Goal: Find contact information: Obtain details needed to contact an individual or organization

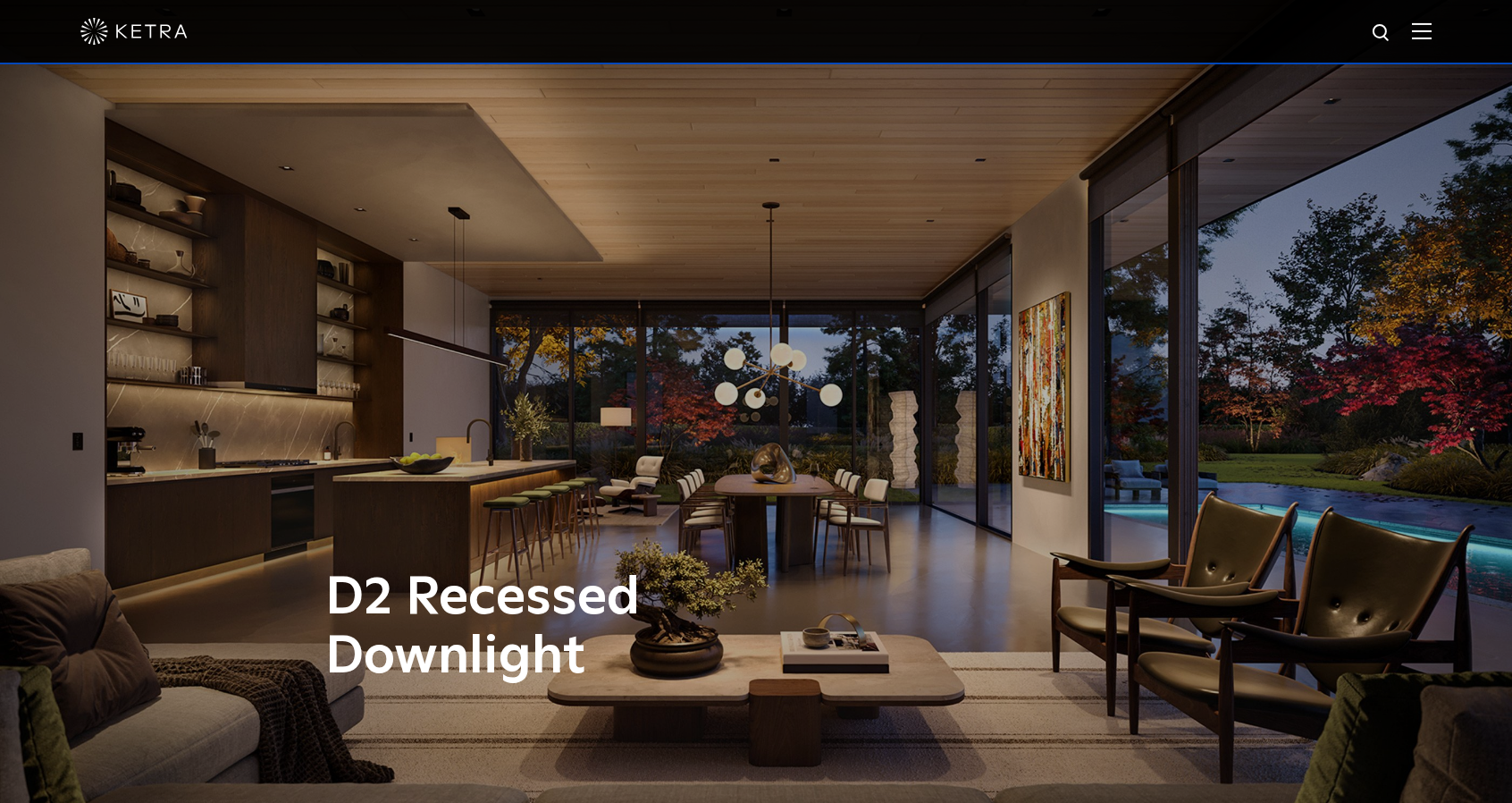
click at [1432, 28] on img at bounding box center [1422, 31] width 20 height 17
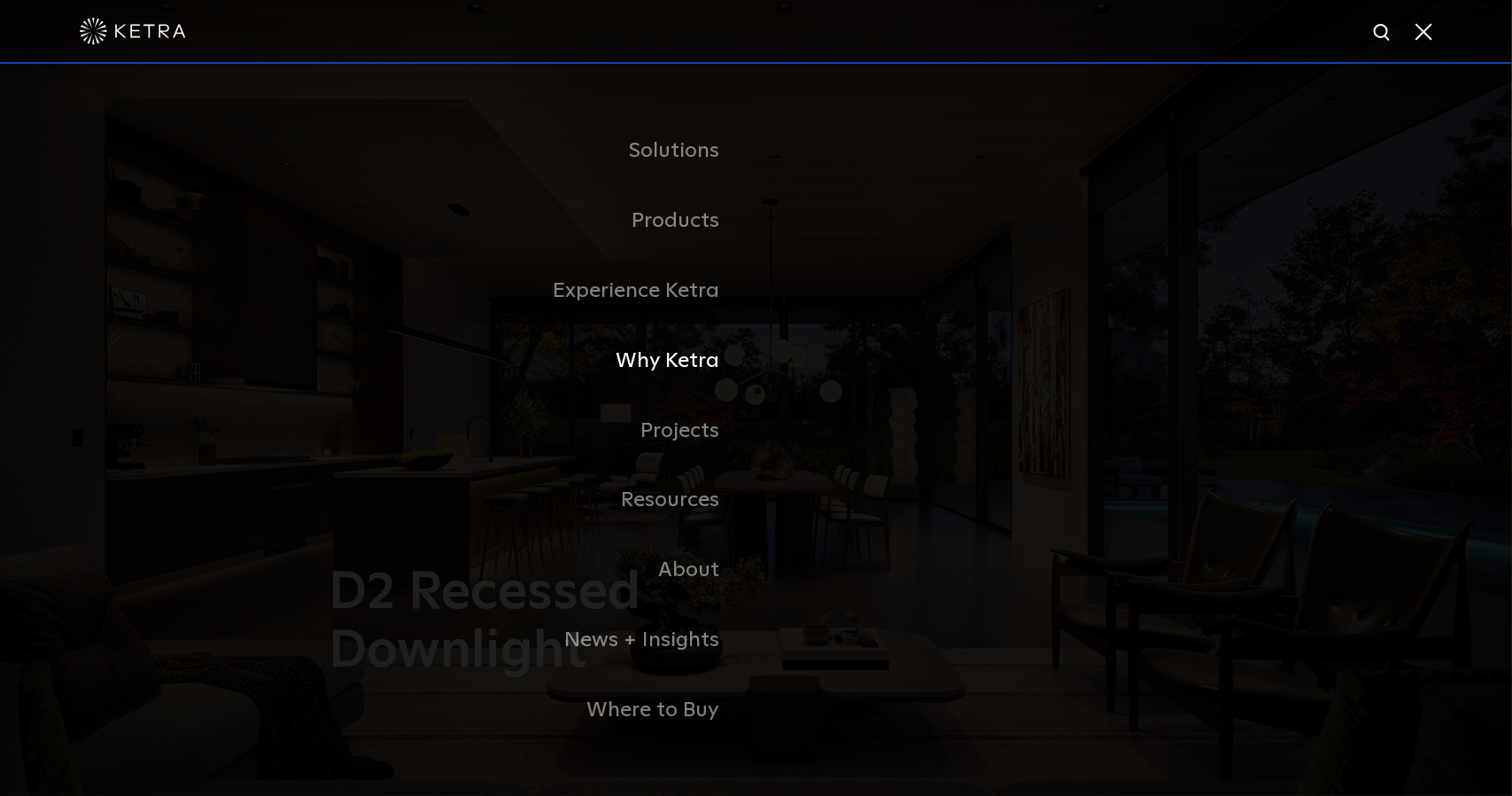
click at [668, 373] on link "Why Ketra" at bounding box center [535, 361] width 443 height 70
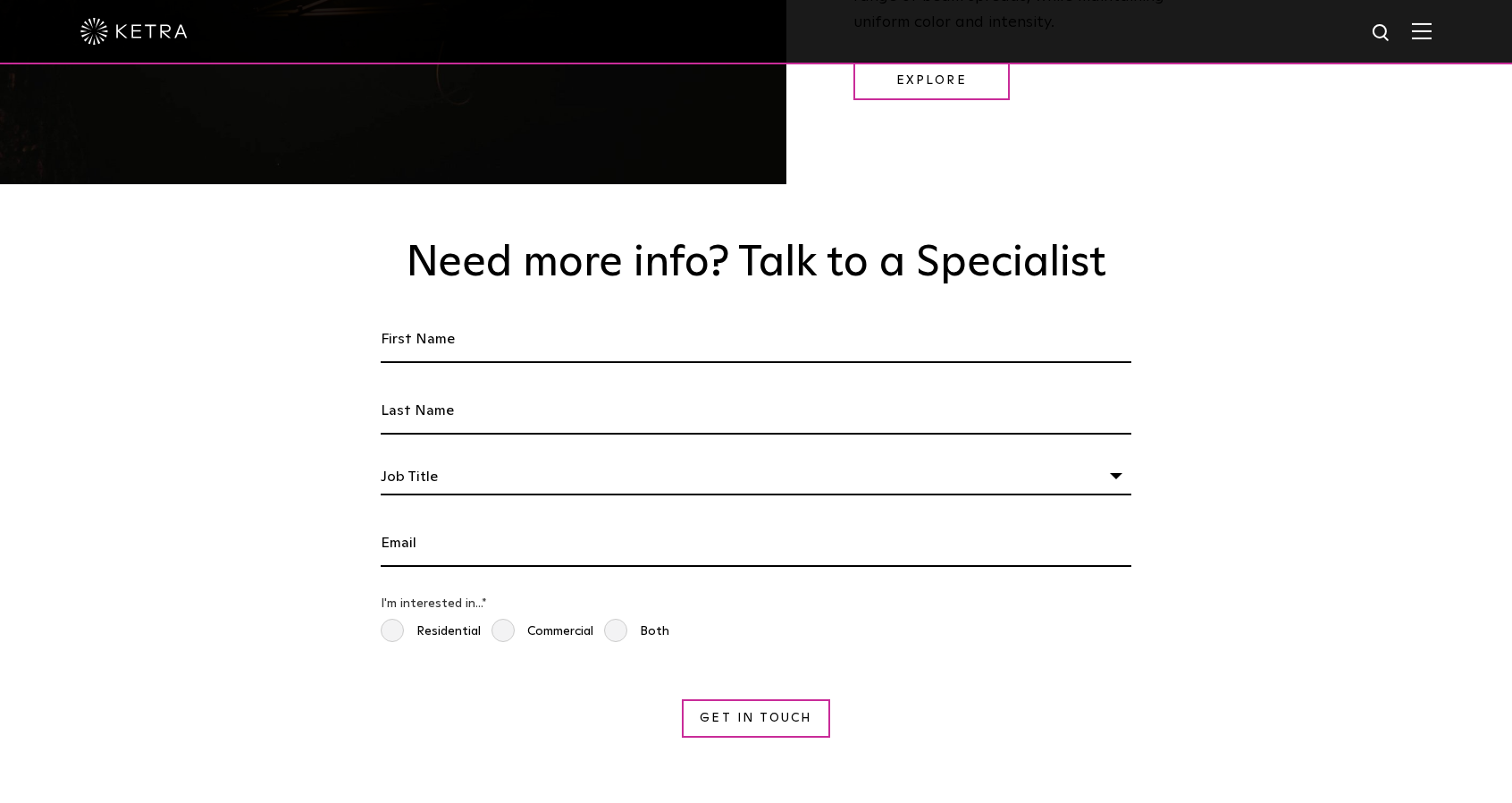
scroll to position [2950, 0]
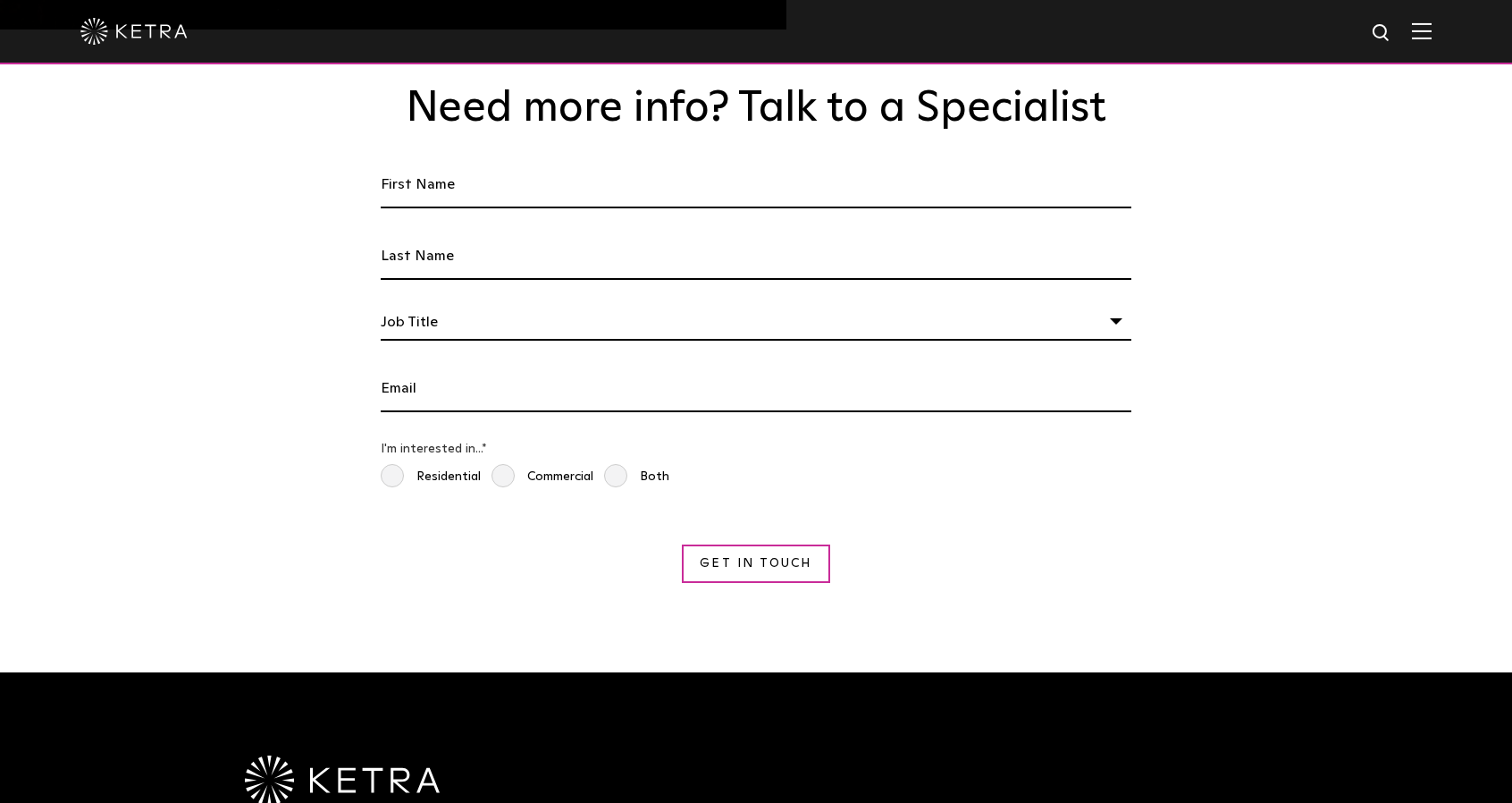
click at [148, 30] on img at bounding box center [133, 31] width 107 height 27
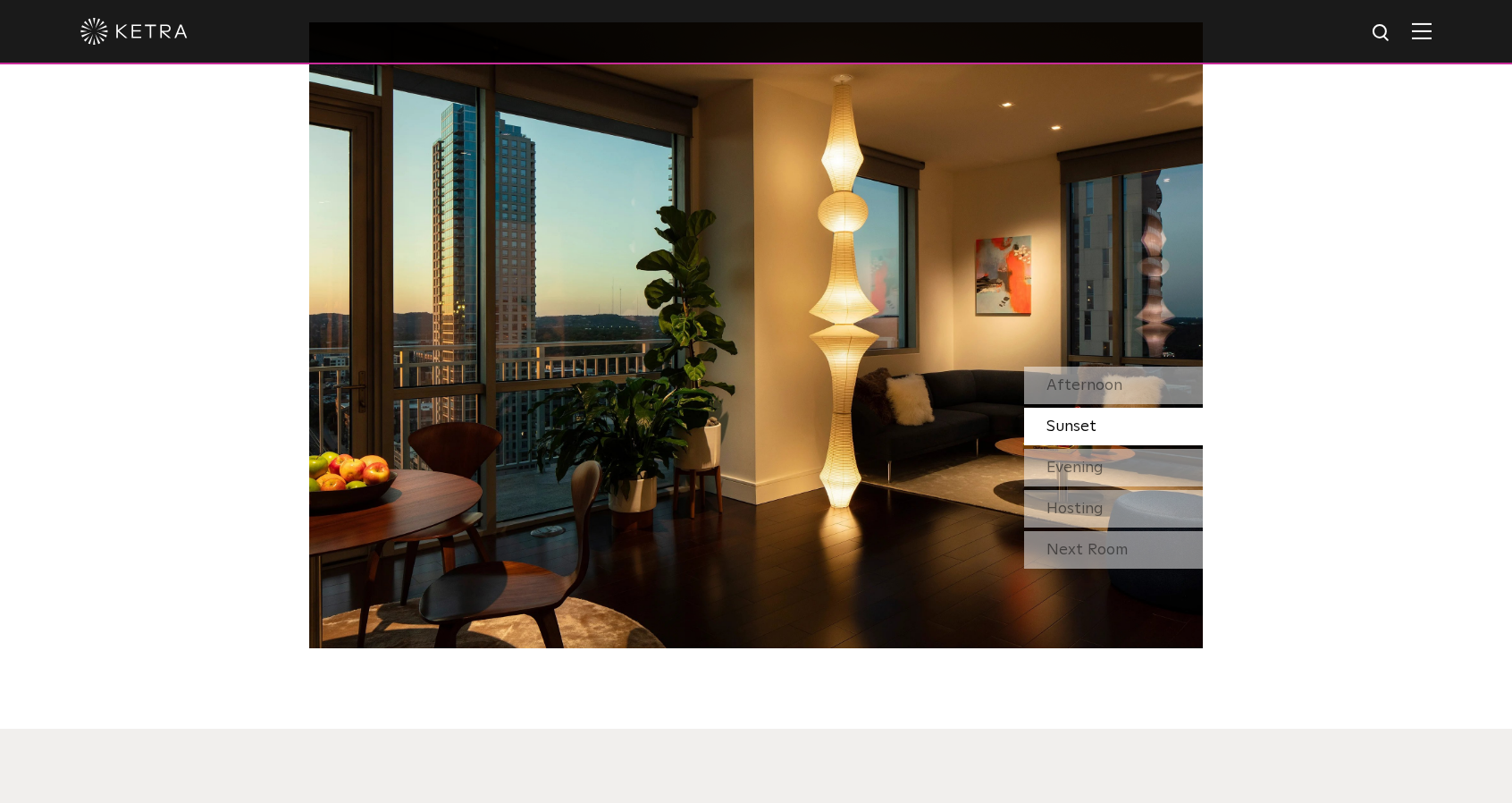
scroll to position [1788, 0]
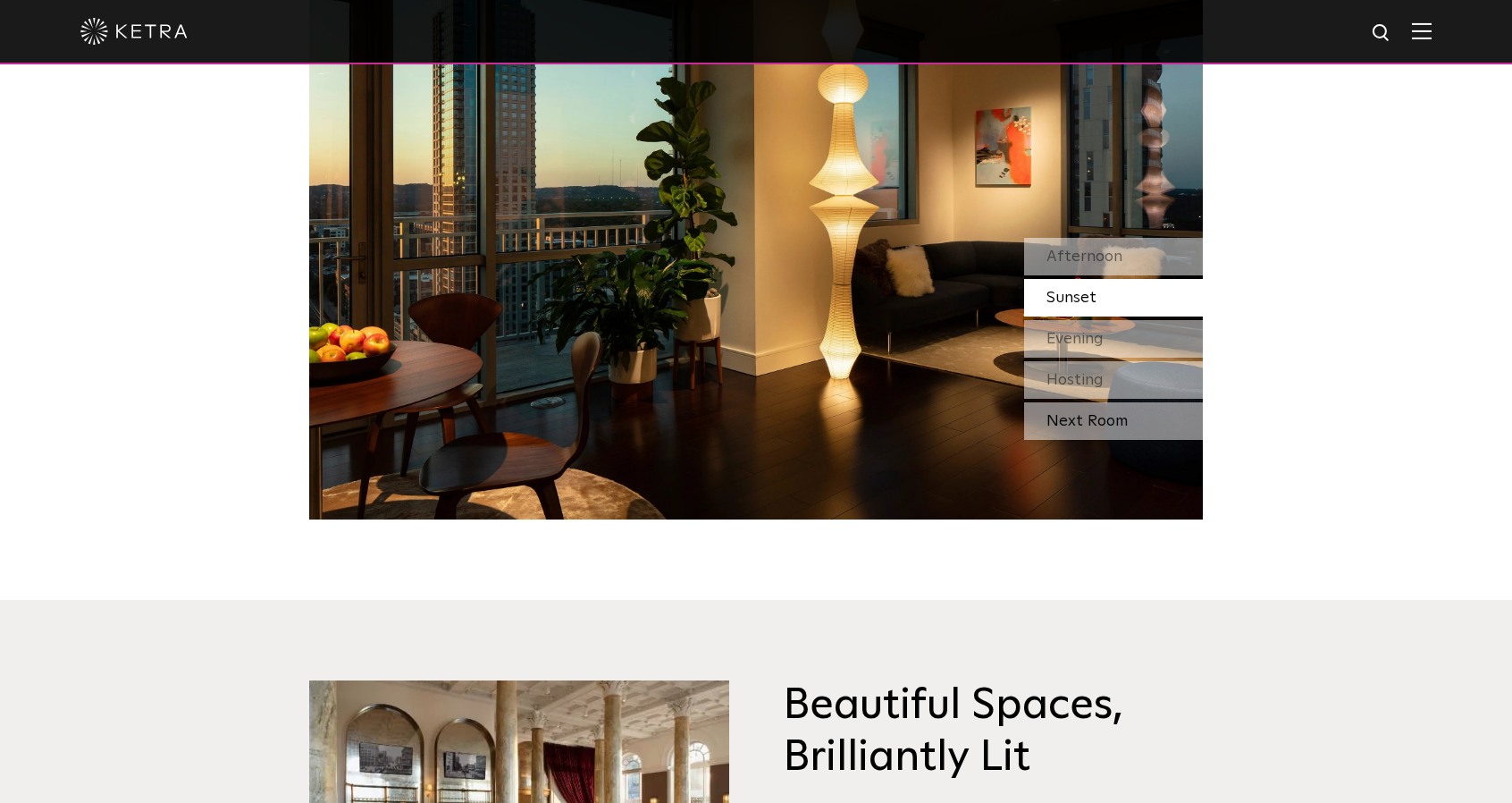
click at [1071, 421] on div "Next Room" at bounding box center [1113, 421] width 179 height 38
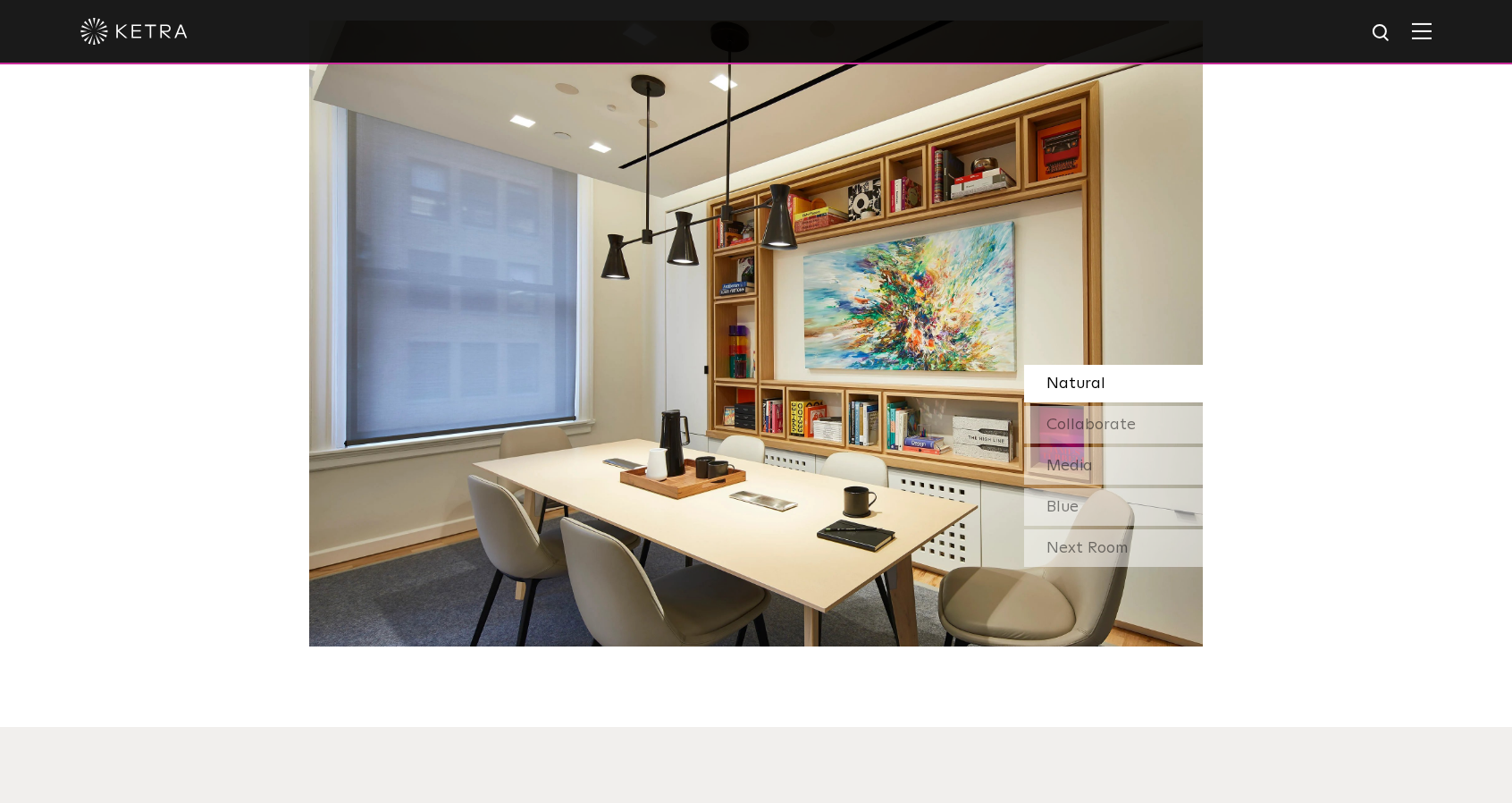
scroll to position [1609, 0]
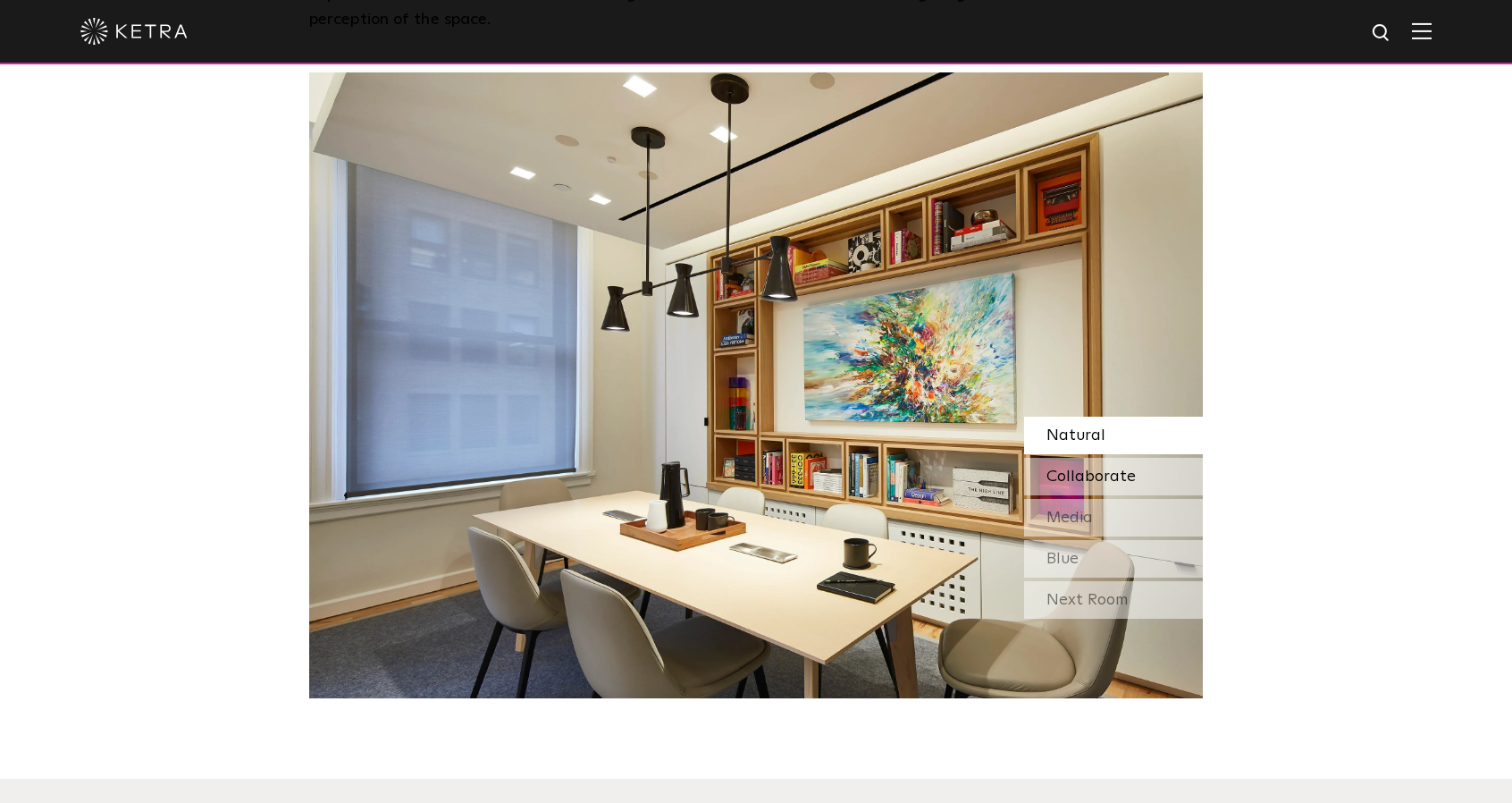
click at [1102, 472] on span "Collaborate" at bounding box center [1091, 477] width 89 height 16
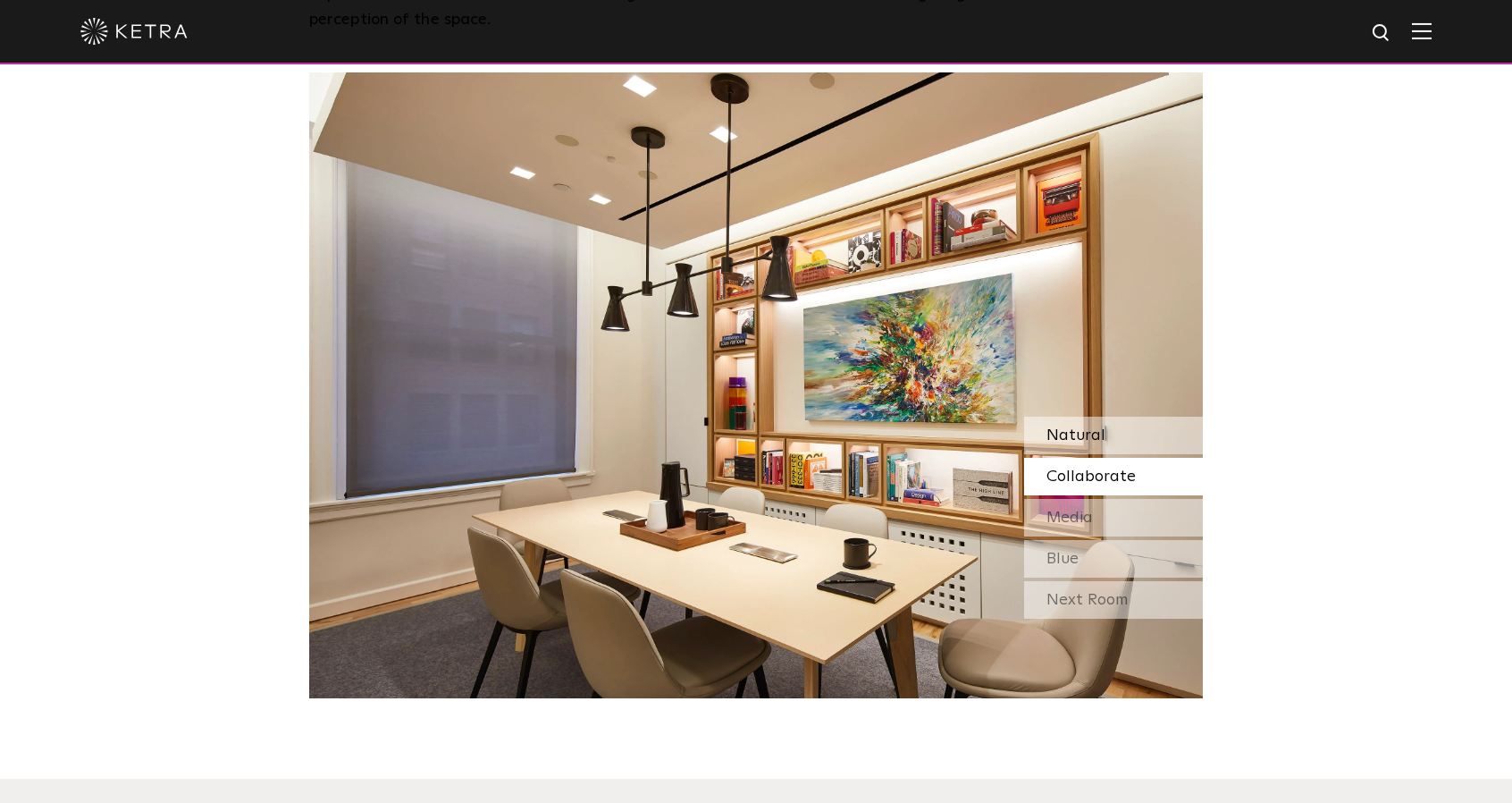
click at [1084, 423] on div "Natural" at bounding box center [1113, 435] width 179 height 38
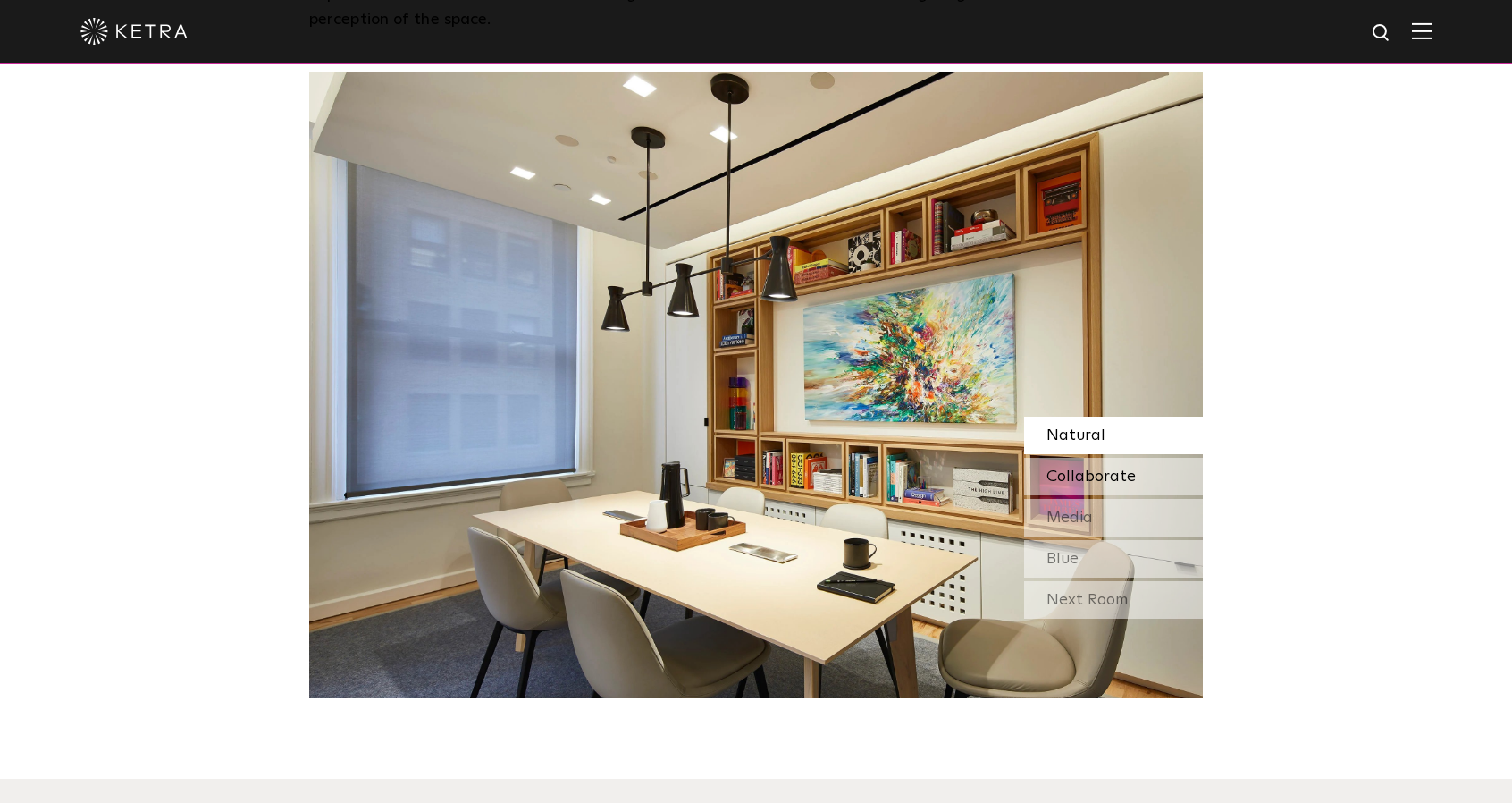
click at [1062, 475] on span "Collaborate" at bounding box center [1091, 477] width 89 height 16
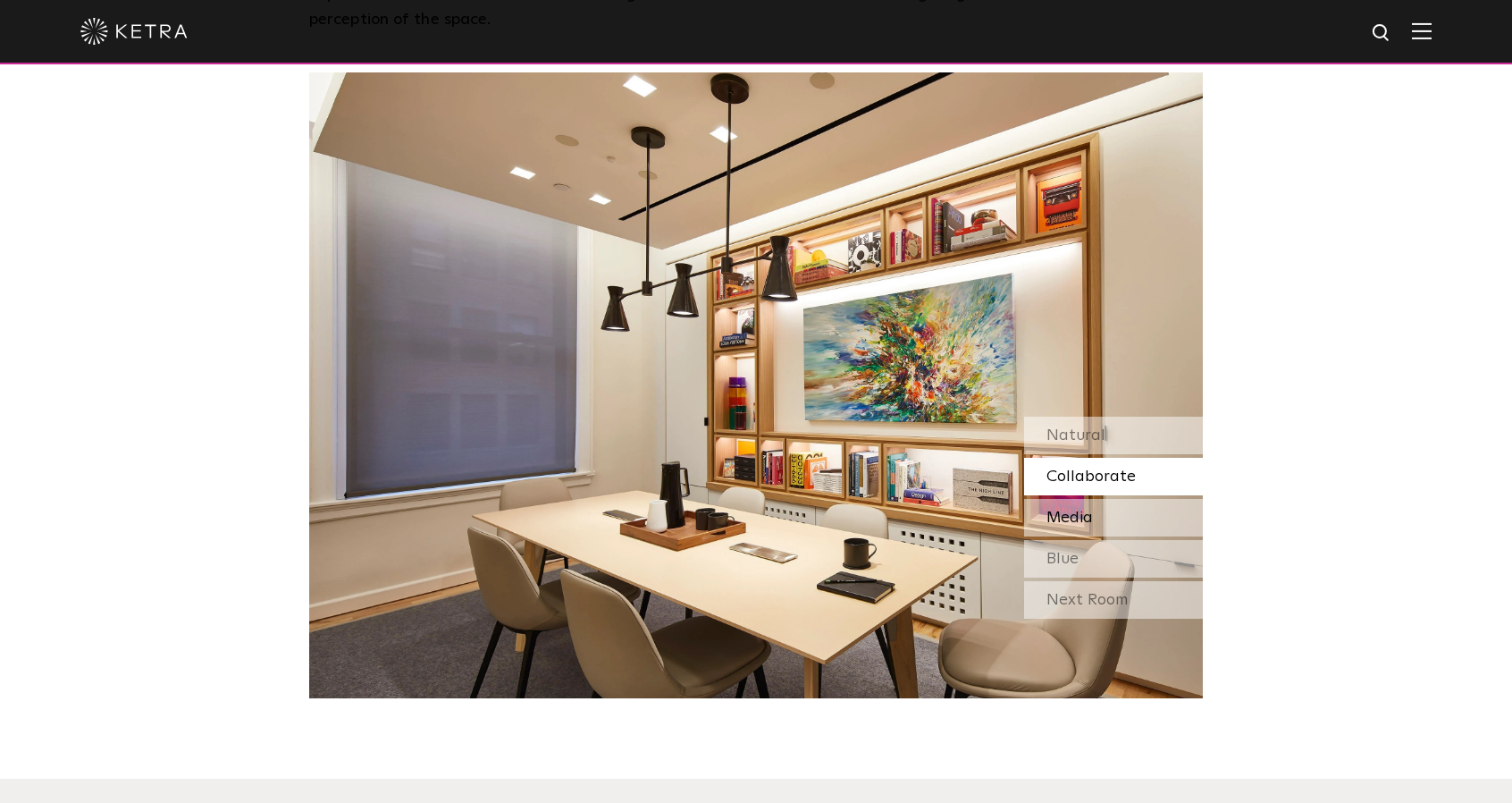
click at [1067, 525] on span "Media" at bounding box center [1069, 517] width 46 height 16
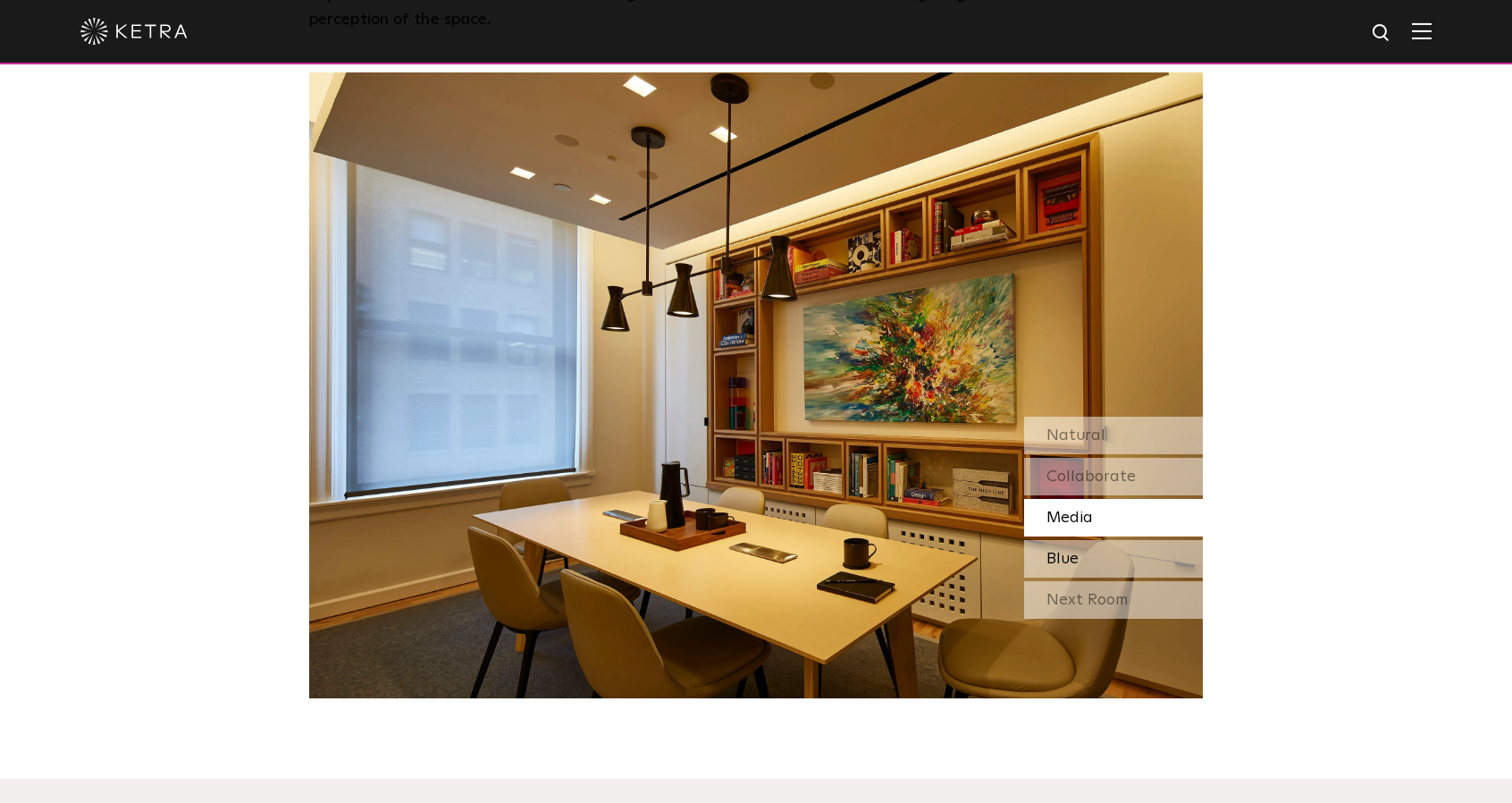
click at [1067, 553] on span "Blue" at bounding box center [1062, 559] width 33 height 16
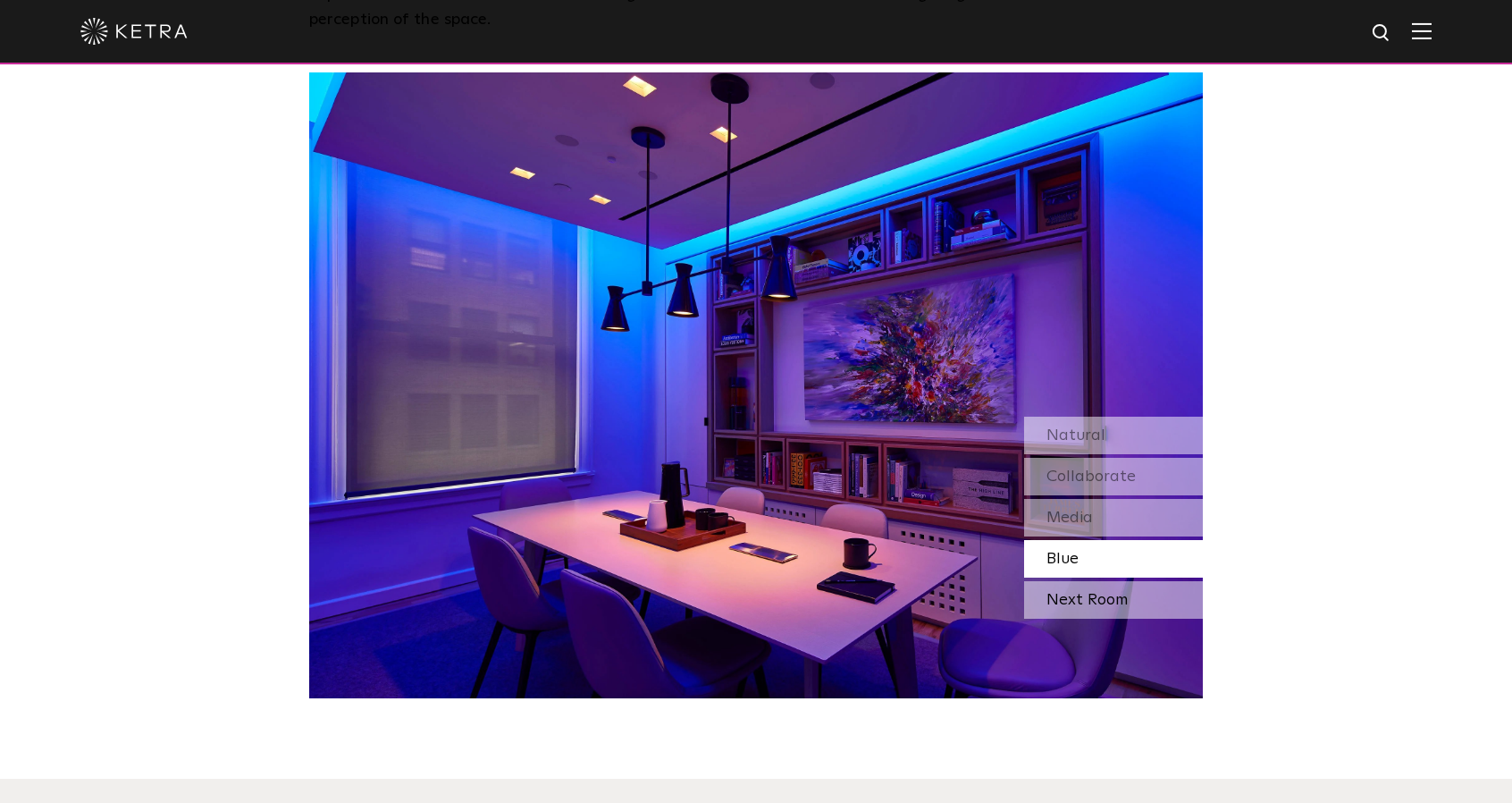
click at [1073, 598] on div "Next Room" at bounding box center [1113, 600] width 179 height 38
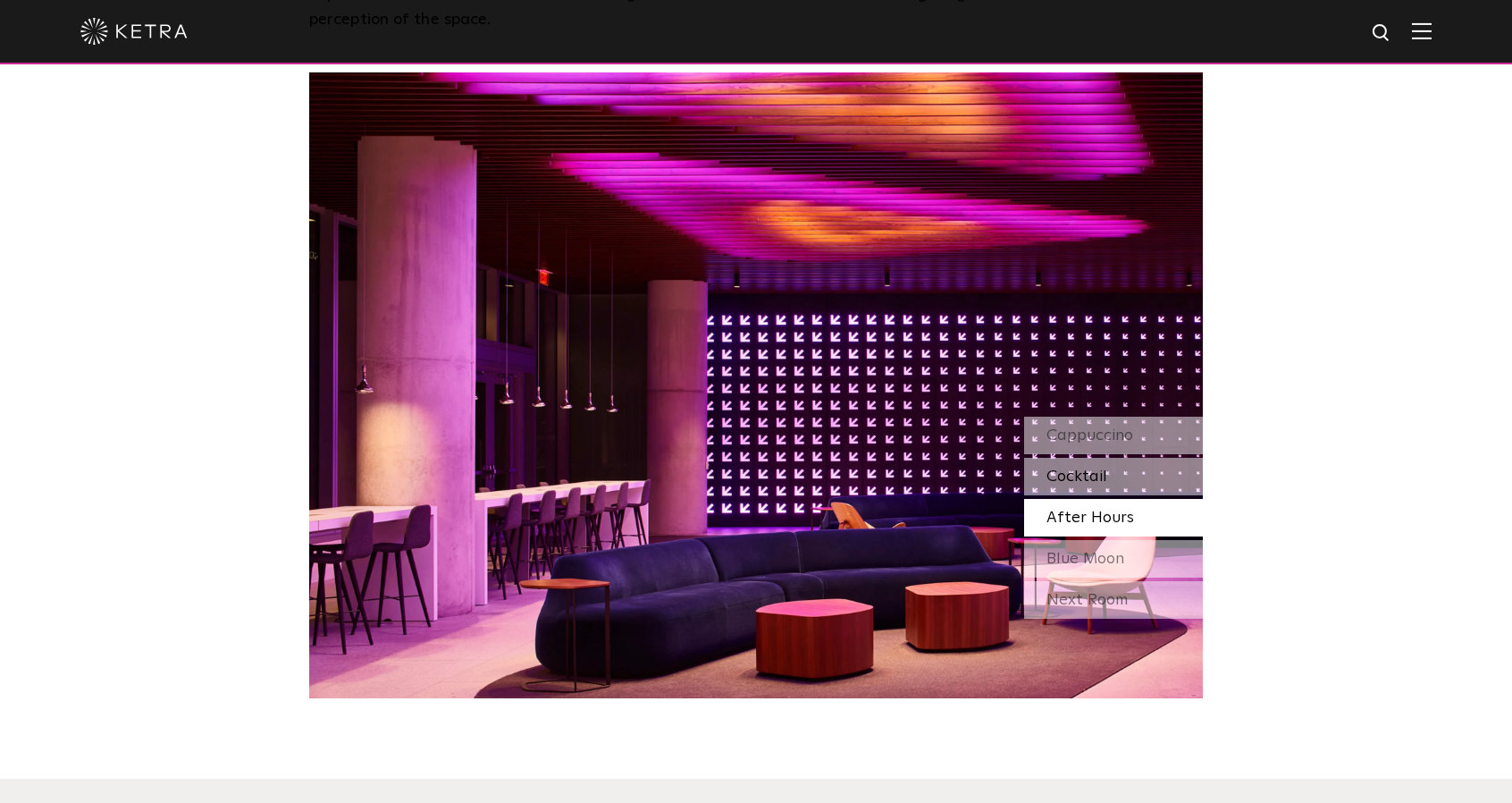
click at [1115, 470] on div "Cocktail" at bounding box center [1113, 477] width 179 height 38
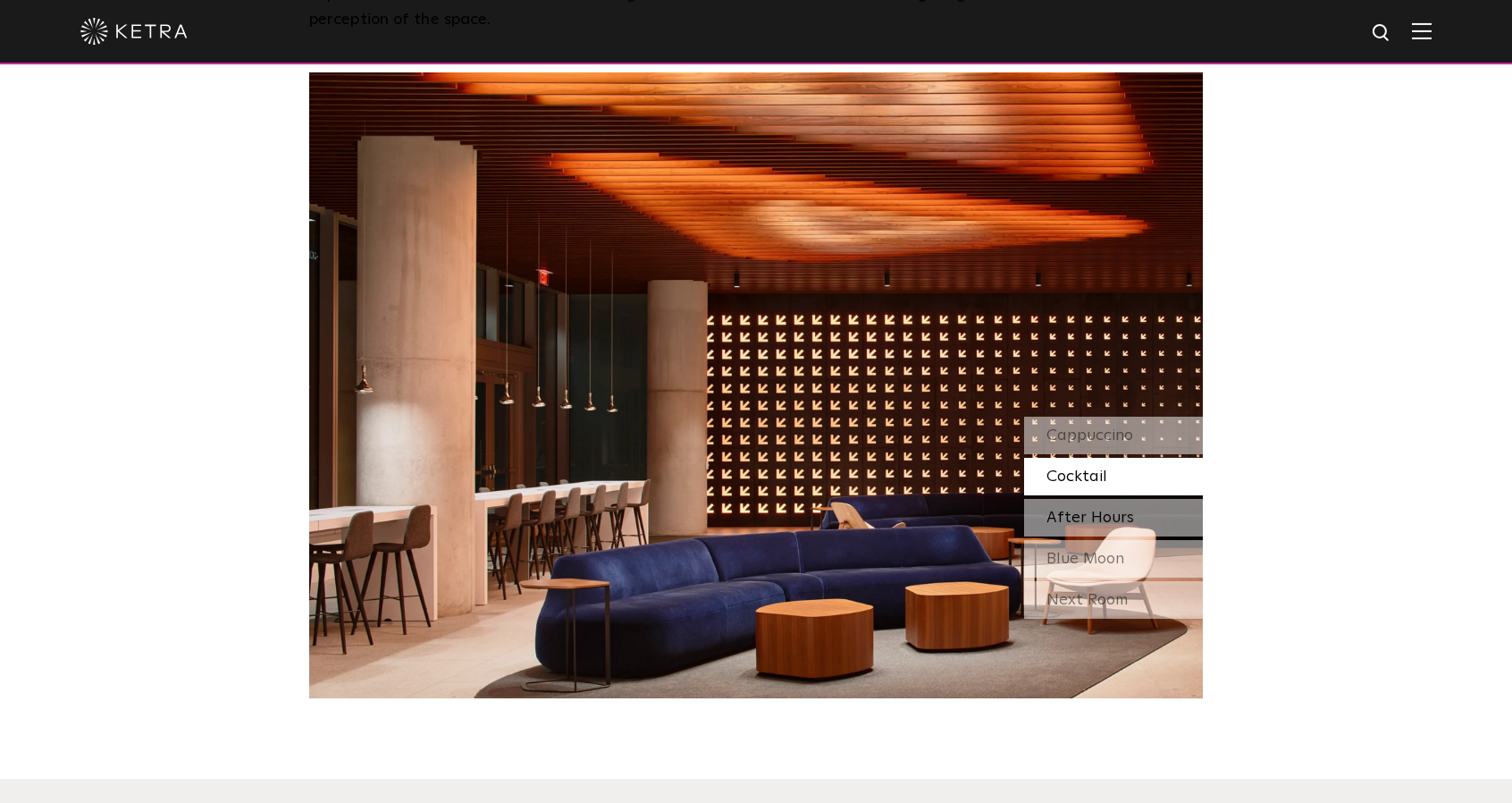
click at [1096, 513] on span "After Hours" at bounding box center [1090, 517] width 88 height 16
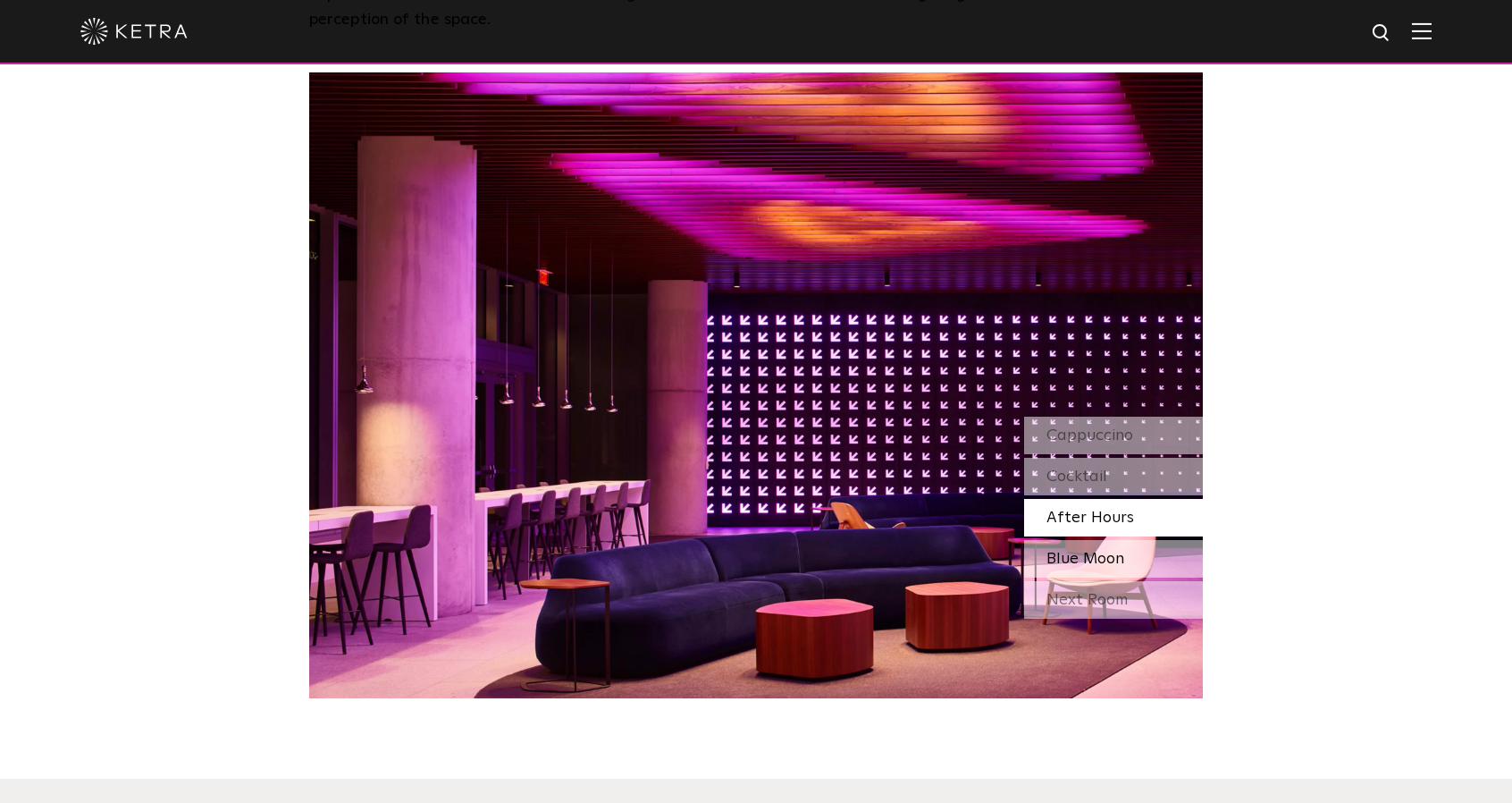
click at [1094, 555] on span "Blue Moon" at bounding box center [1085, 559] width 78 height 16
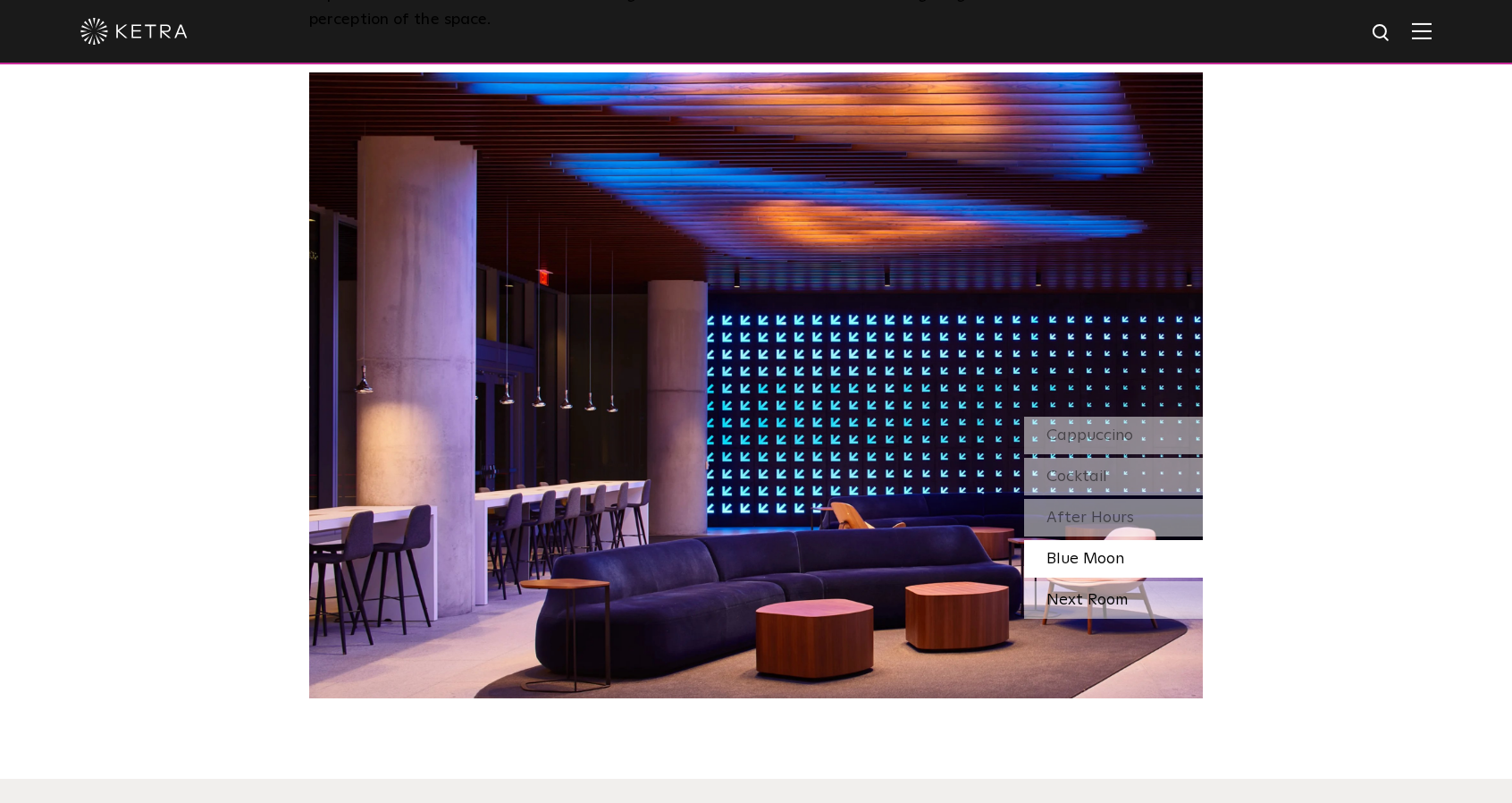
click at [1087, 596] on div "Next Room" at bounding box center [1113, 600] width 179 height 38
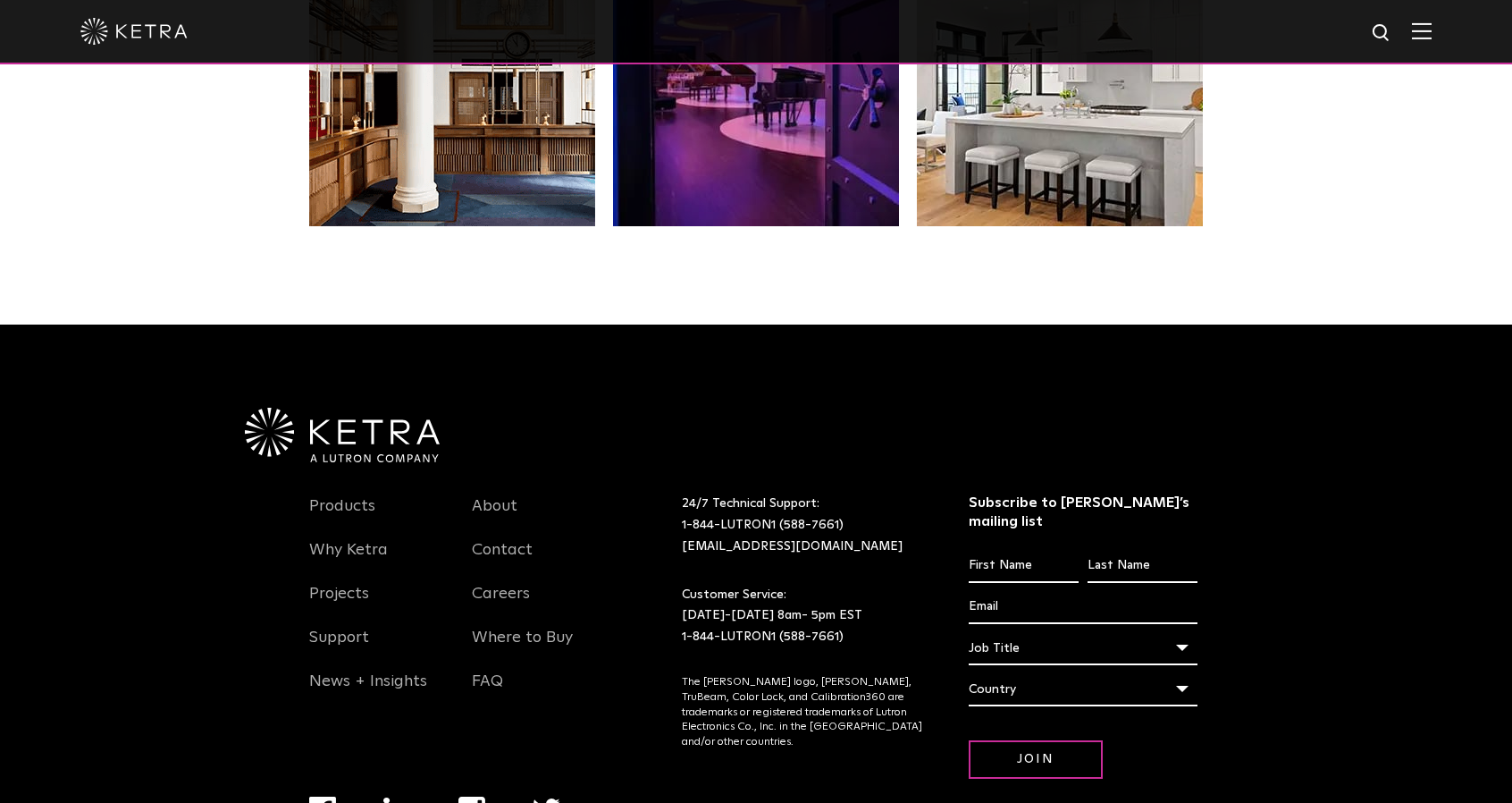
scroll to position [3665, 0]
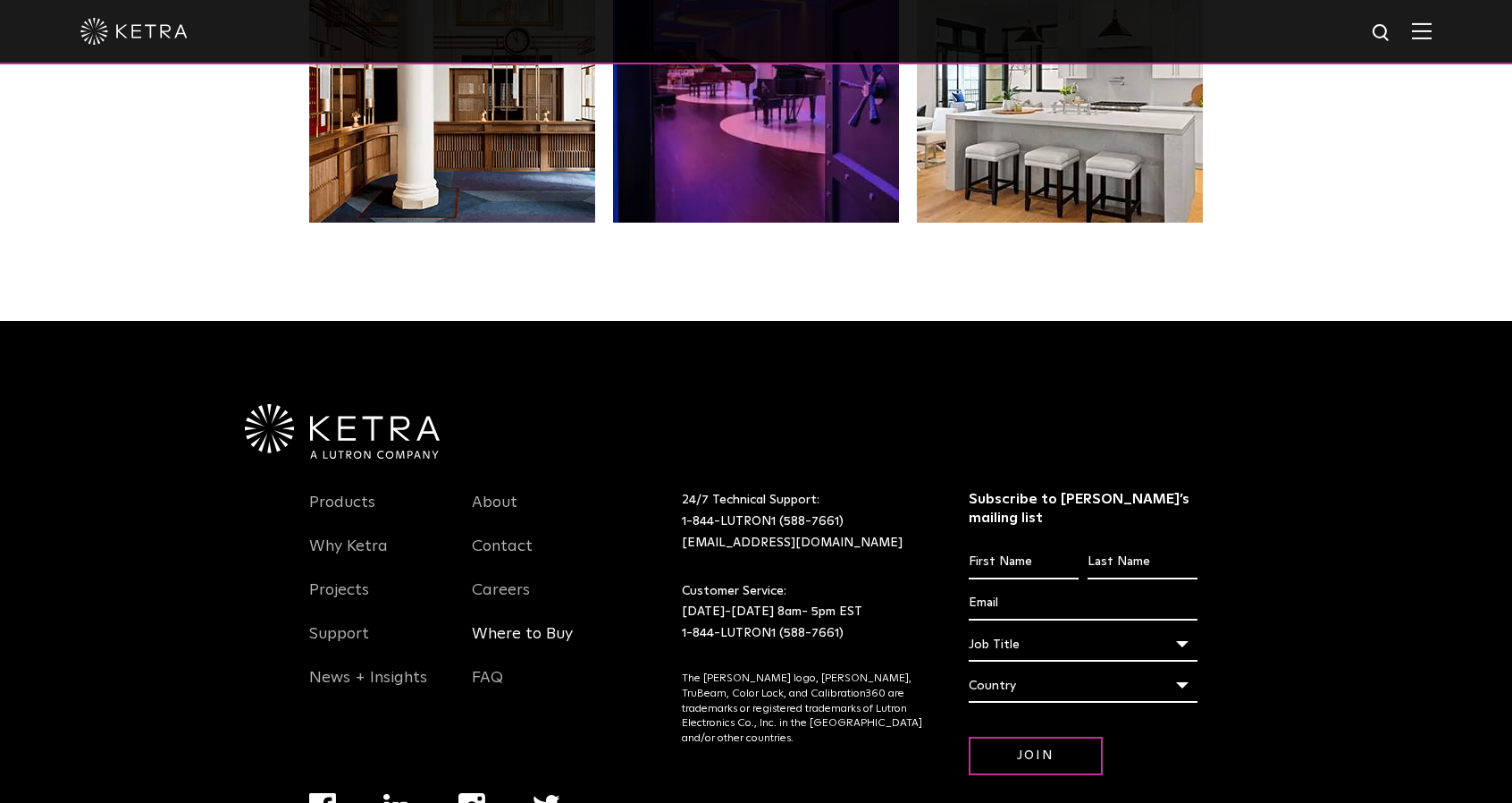
click at [518, 648] on link "Where to Buy" at bounding box center [522, 645] width 101 height 42
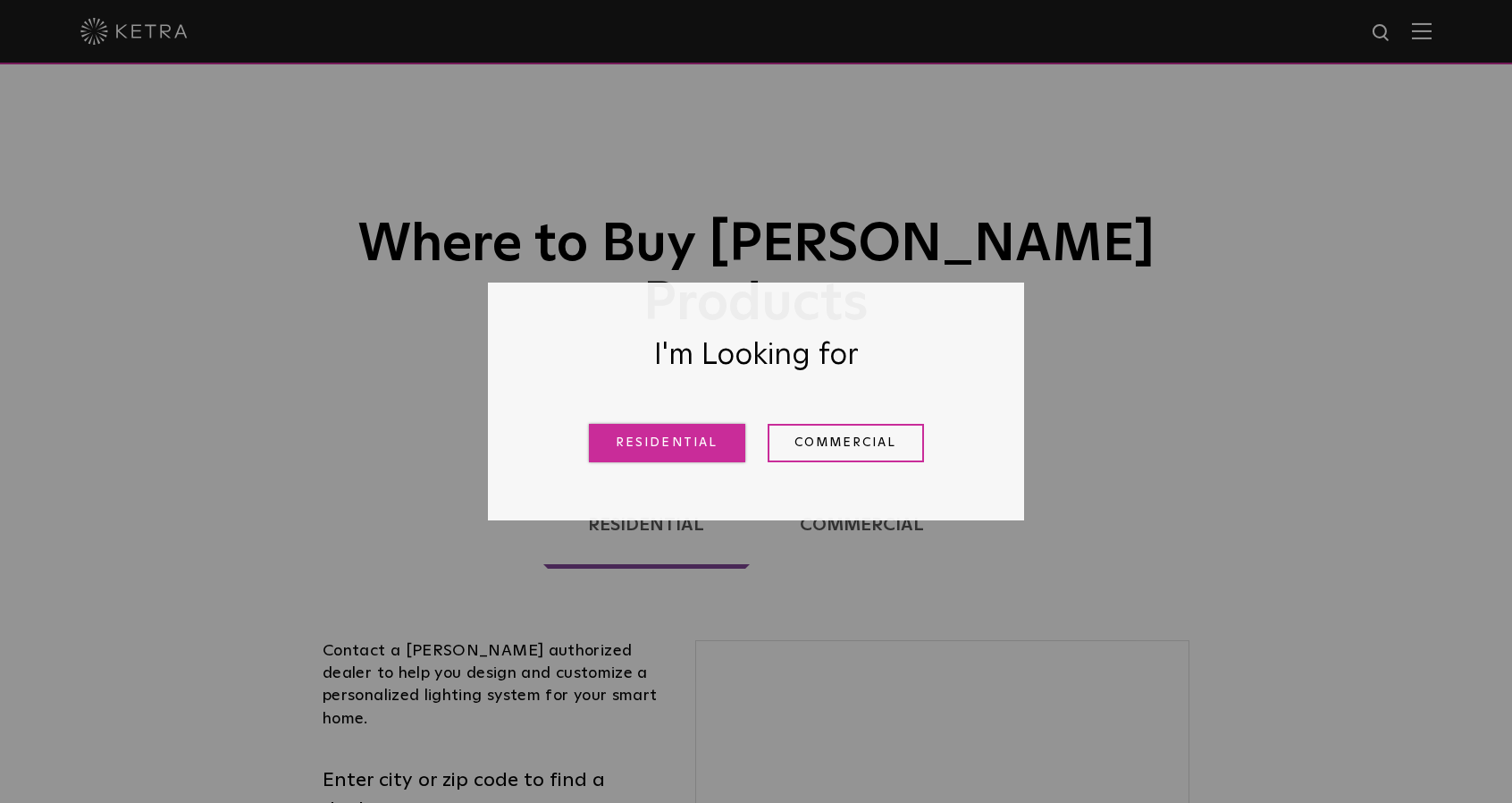
click at [668, 439] on link "Residential" at bounding box center [667, 442] width 156 height 39
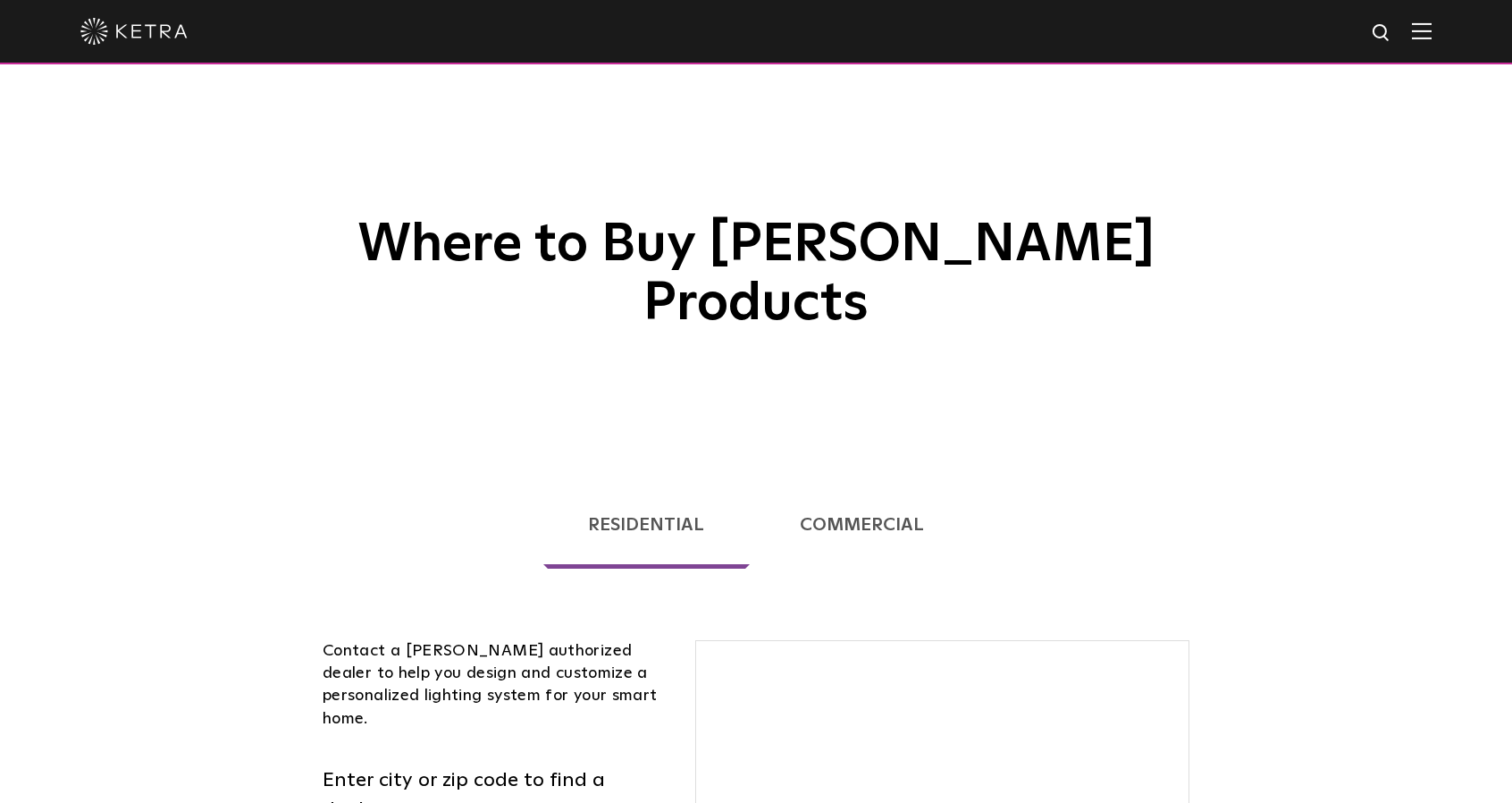
scroll to position [456, 0]
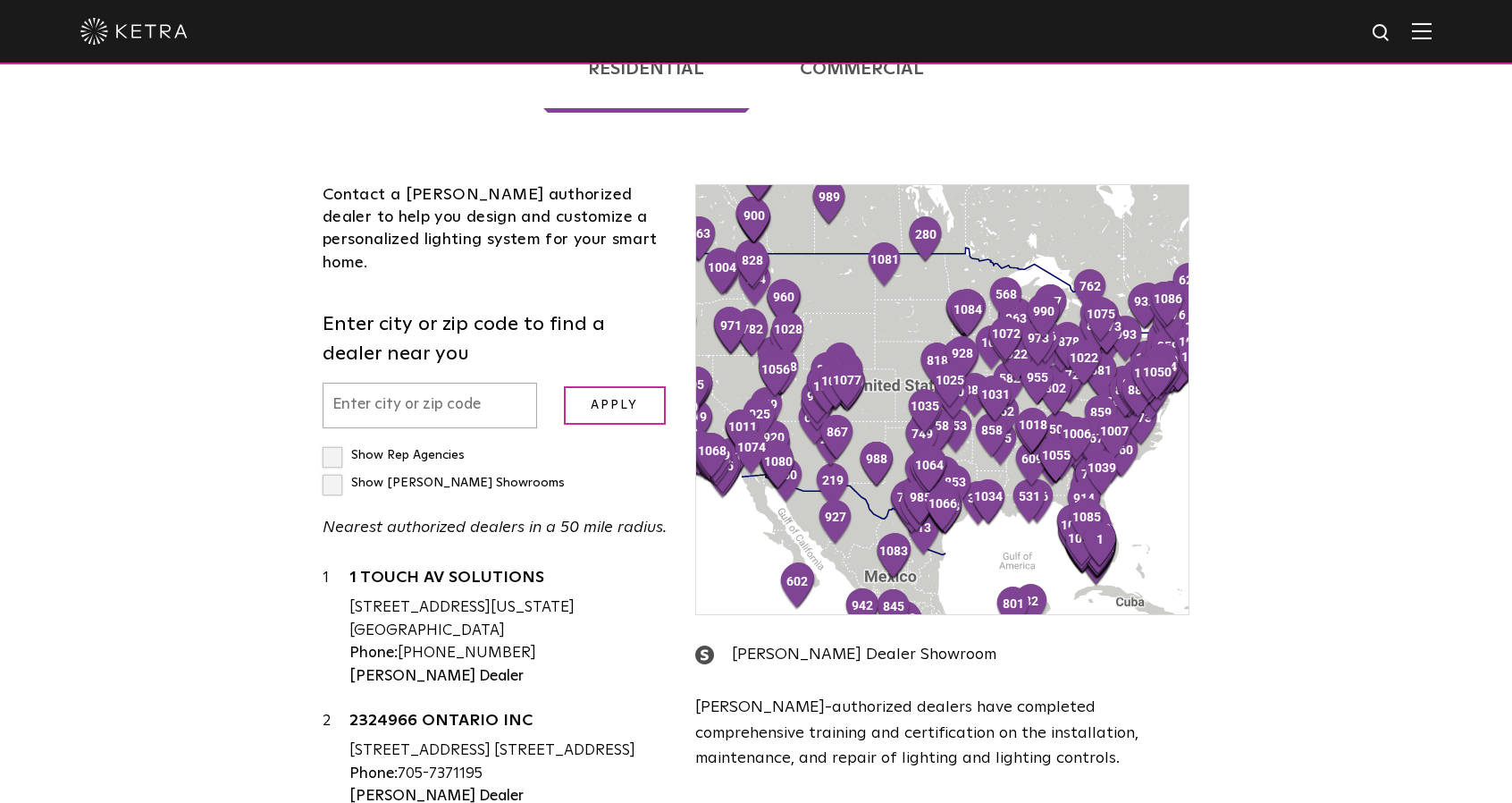
click at [463, 383] on input "text" at bounding box center [429, 405] width 215 height 45
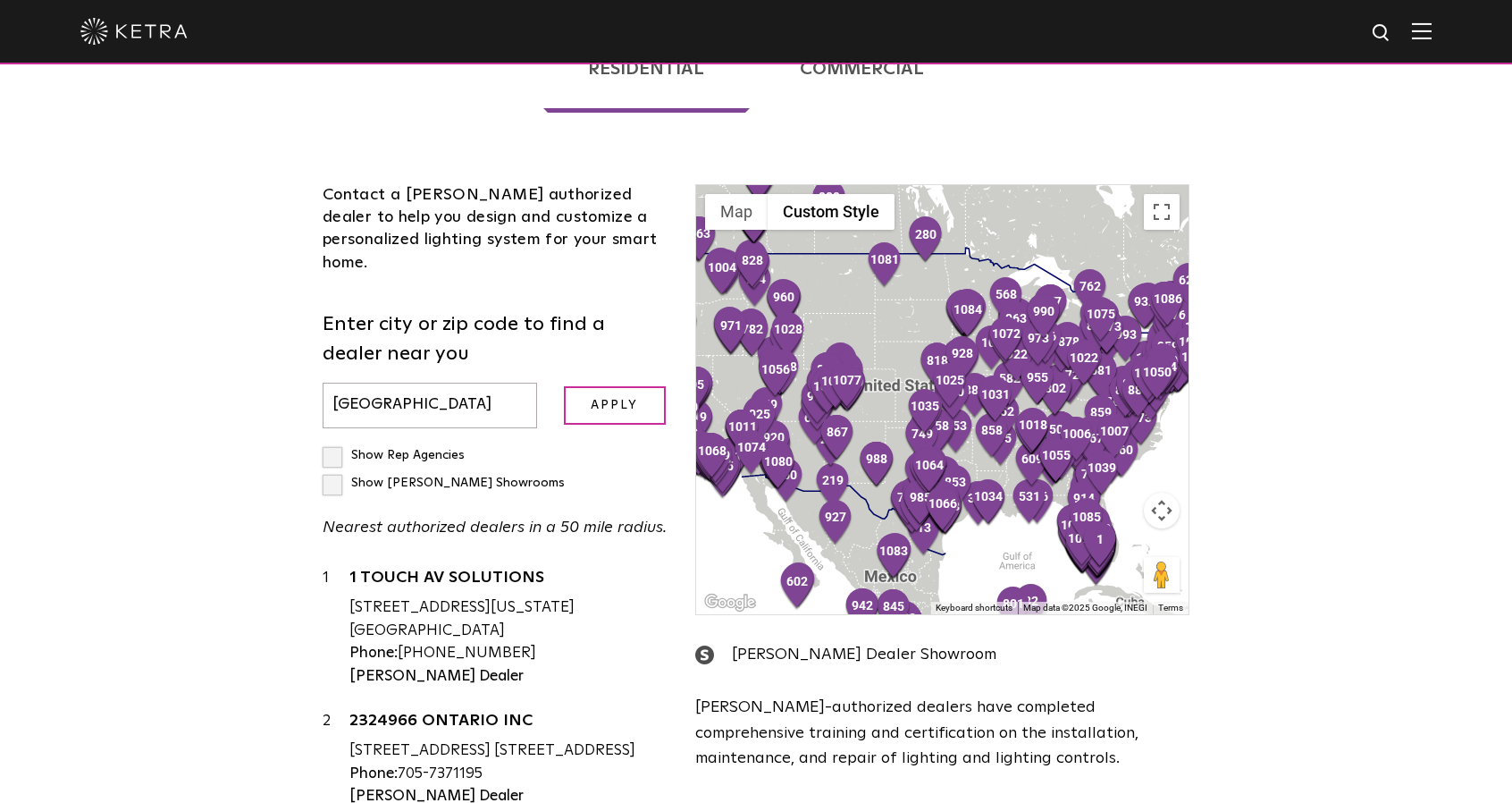
click at [564, 386] on input "Apply" at bounding box center [614, 404] width 102 height 39
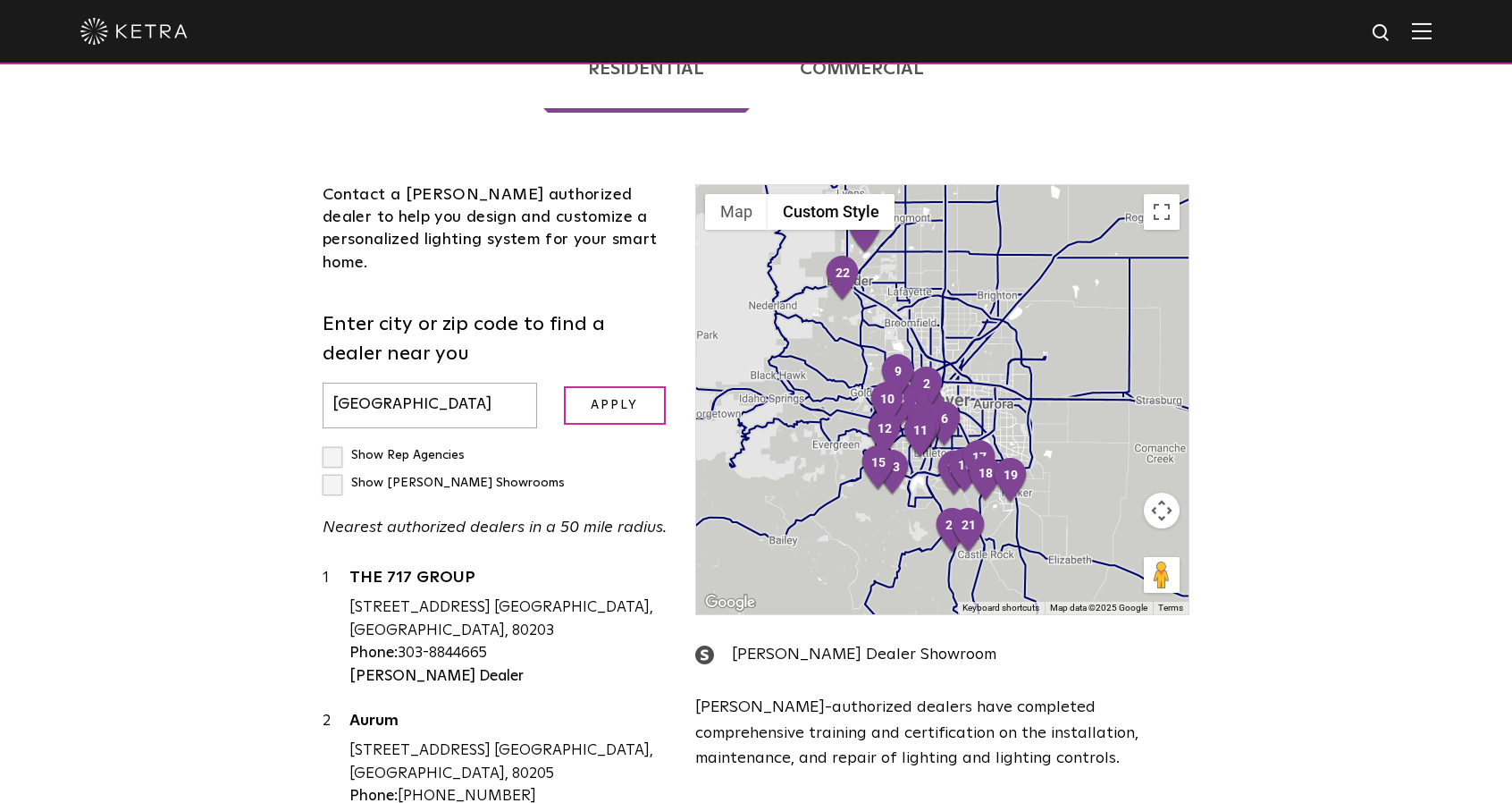
click at [469, 383] on input "[GEOGRAPHIC_DATA]" at bounding box center [429, 405] width 215 height 45
click at [564, 386] on input "Apply" at bounding box center [614, 404] width 102 height 39
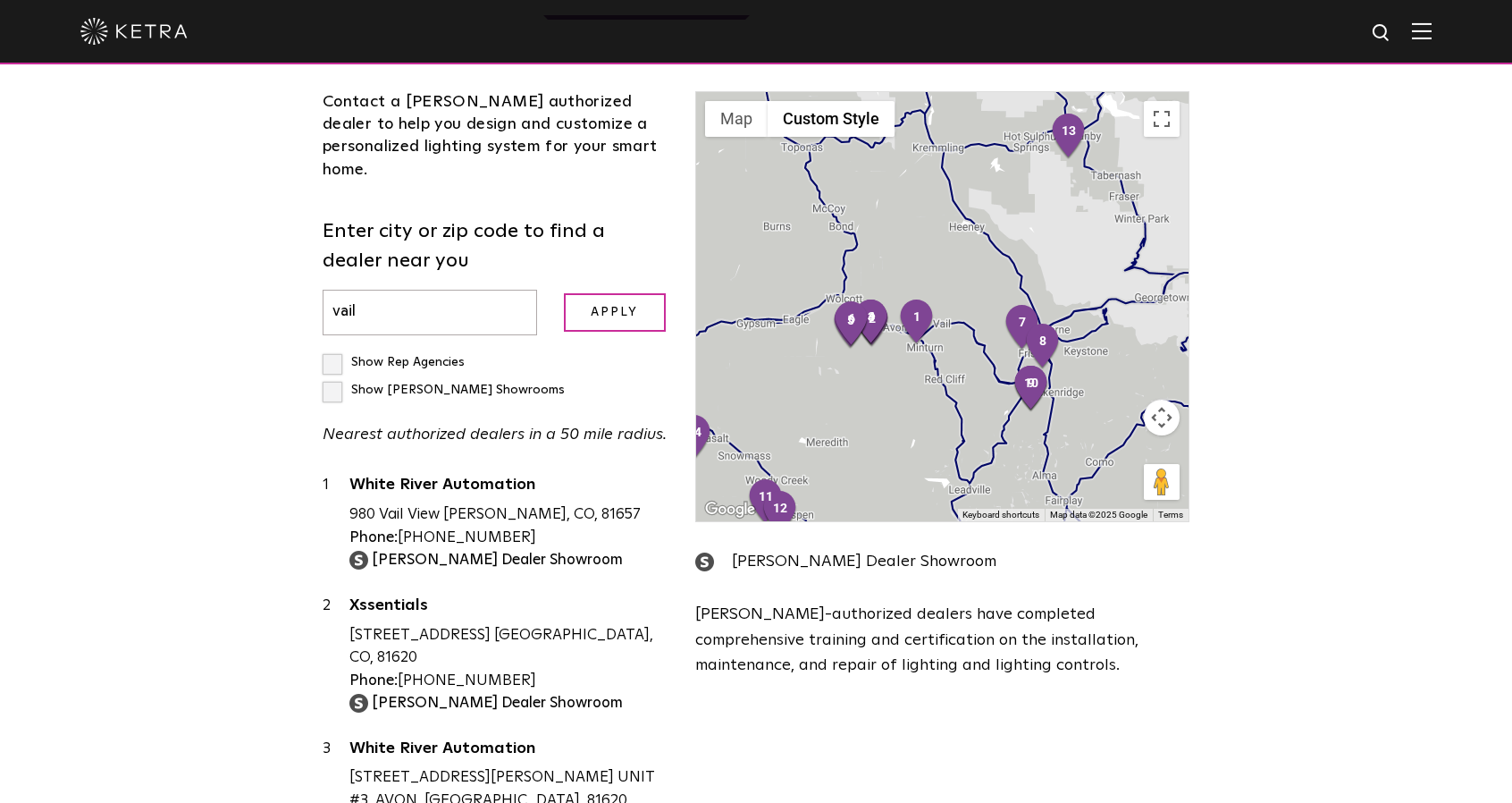
scroll to position [545, 0]
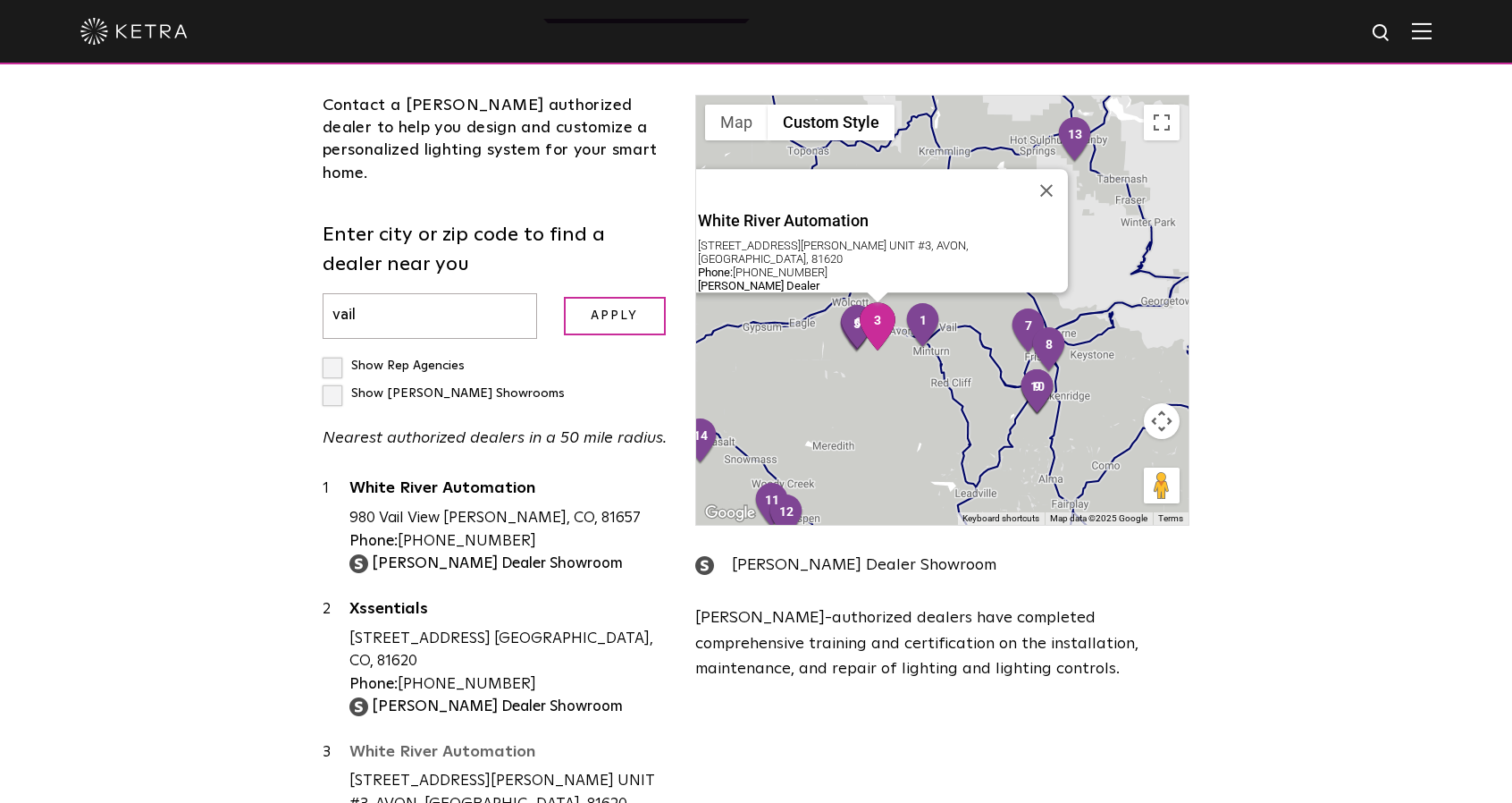
click at [423, 744] on link "White River Automation" at bounding box center [508, 755] width 319 height 23
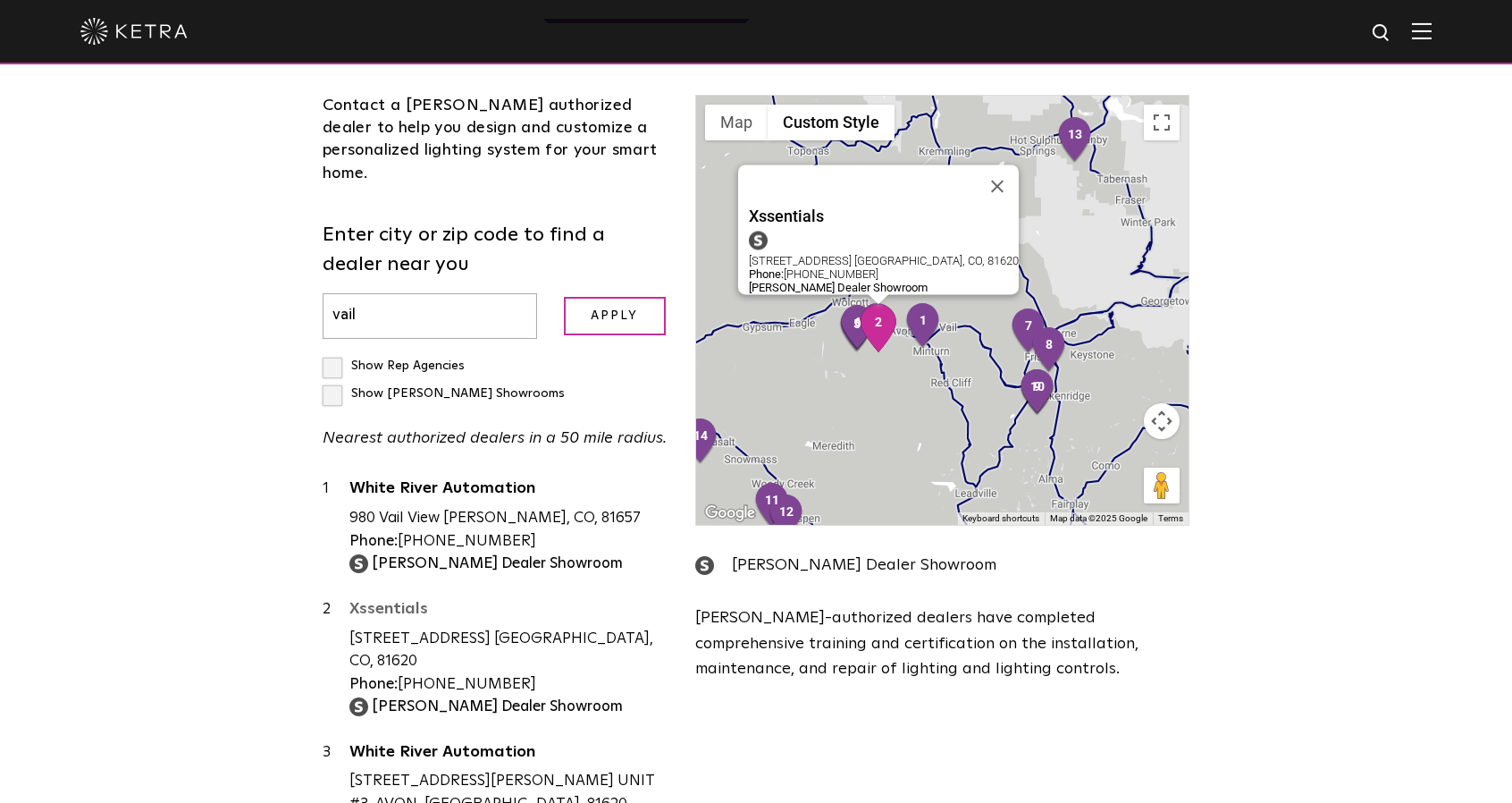
click at [395, 600] on link "Xssentials" at bounding box center [508, 611] width 319 height 23
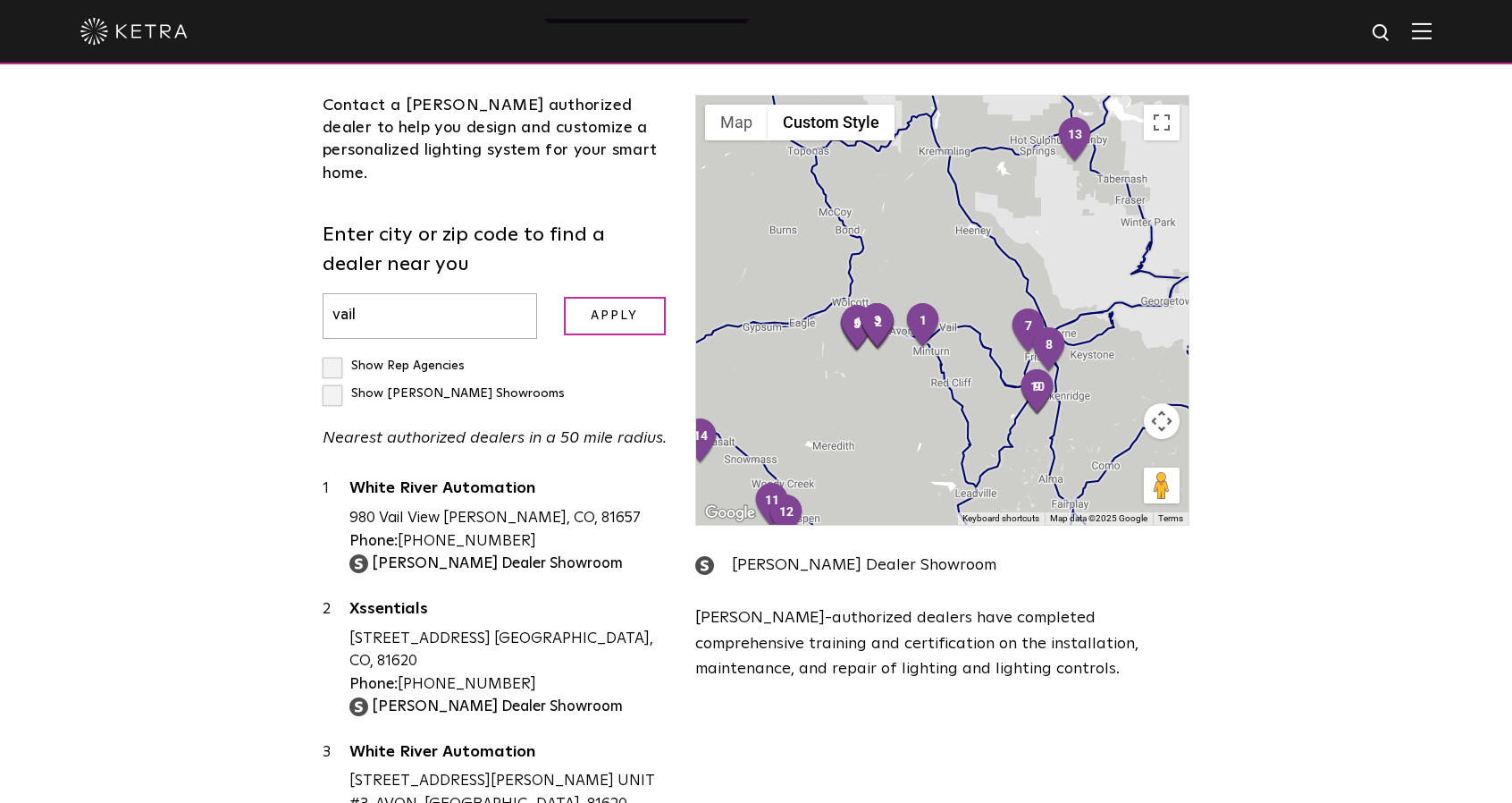
click at [375, 293] on input "vail" at bounding box center [429, 315] width 215 height 45
click at [564, 297] on input "Apply" at bounding box center [614, 315] width 102 height 39
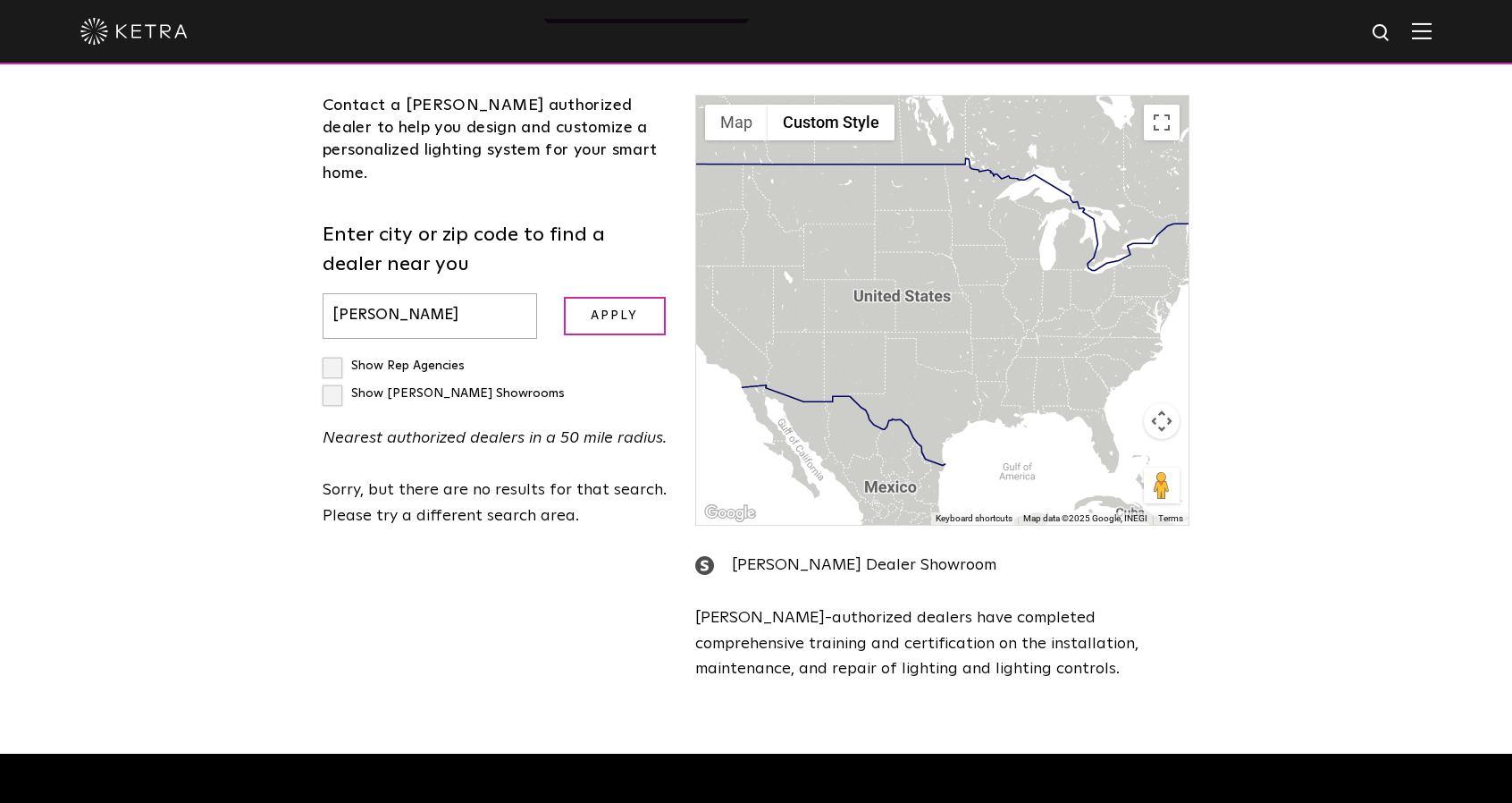
click at [359, 293] on input "[PERSON_NAME]" at bounding box center [429, 315] width 215 height 45
type input "aspen"
click at [564, 297] on input "Apply" at bounding box center [614, 315] width 102 height 39
